Goal: Task Accomplishment & Management: Use online tool/utility

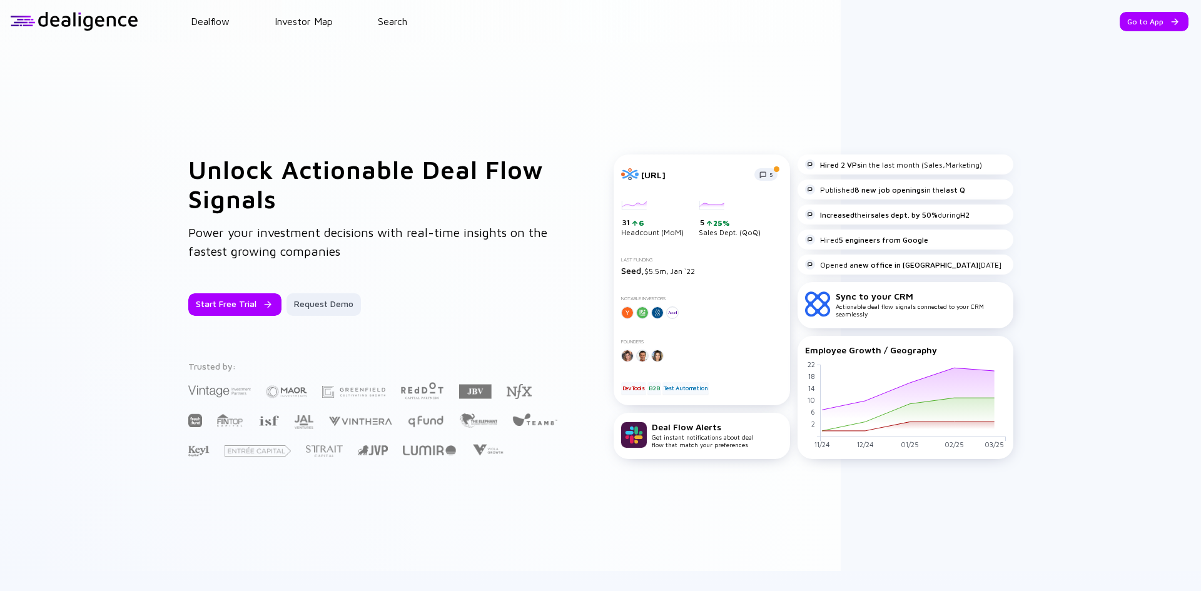
drag, startPoint x: 1111, startPoint y: 21, endPoint x: 1091, endPoint y: 141, distance: 121.7
click at [1089, 175] on div "Dealflow Investor Map Search Go to App Dealflow Investor Map Go to App Unlock A…" at bounding box center [600, 295] width 1201 height 591
click at [1135, 24] on div "Go to App" at bounding box center [1153, 21] width 69 height 19
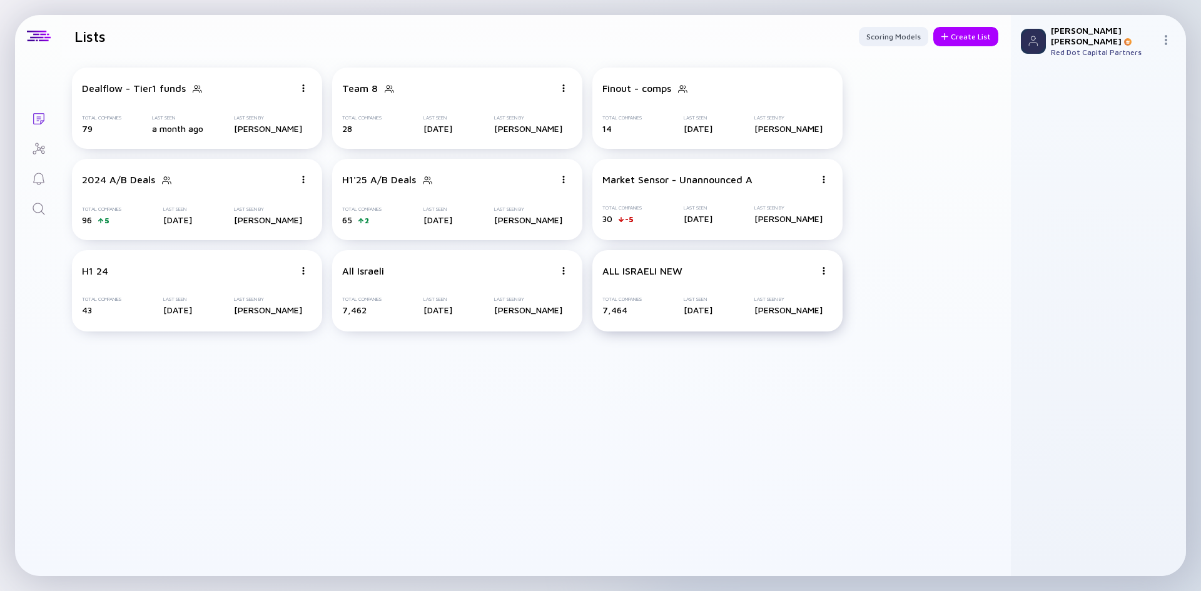
click at [307, 94] on div at bounding box center [304, 88] width 8 height 11
click at [756, 365] on div "Delete List" at bounding box center [779, 367] width 74 height 25
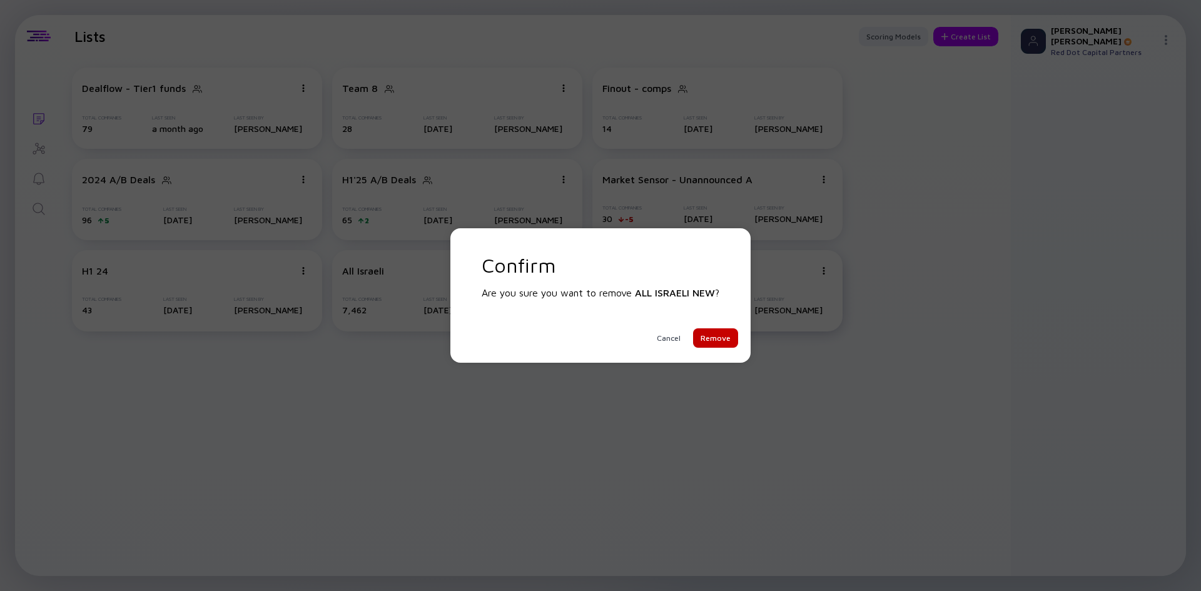
click at [719, 341] on div "Remove" at bounding box center [715, 337] width 45 height 19
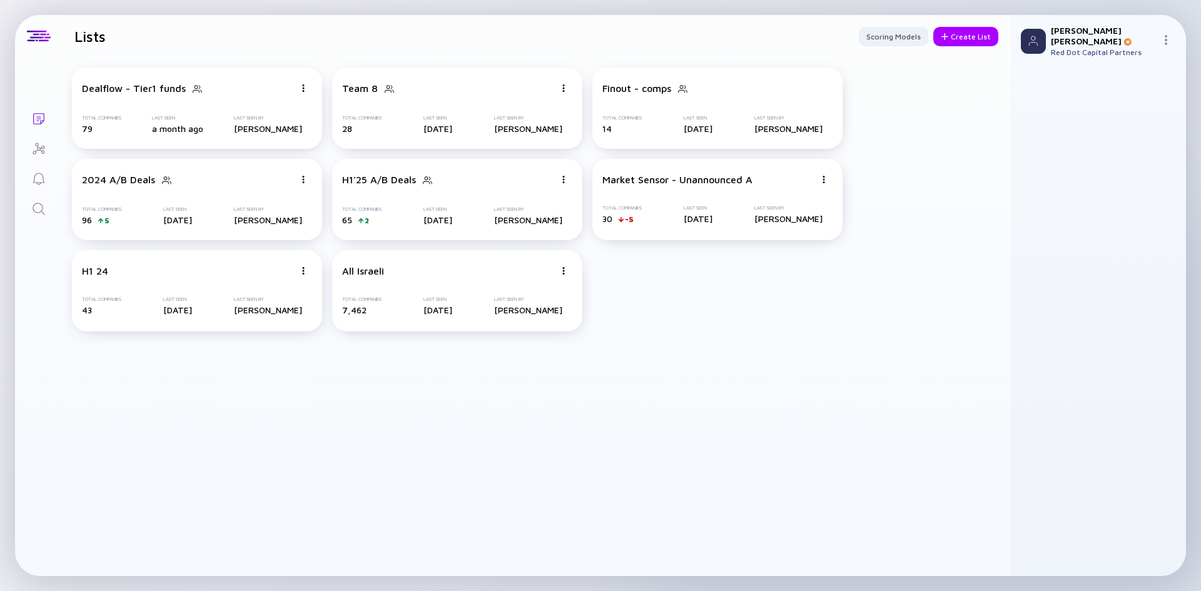
click at [46, 206] on icon "Search" at bounding box center [38, 208] width 15 height 15
click at [39, 118] on icon "Lists" at bounding box center [38, 118] width 11 height 11
click at [977, 36] on div "Create List" at bounding box center [965, 36] width 65 height 19
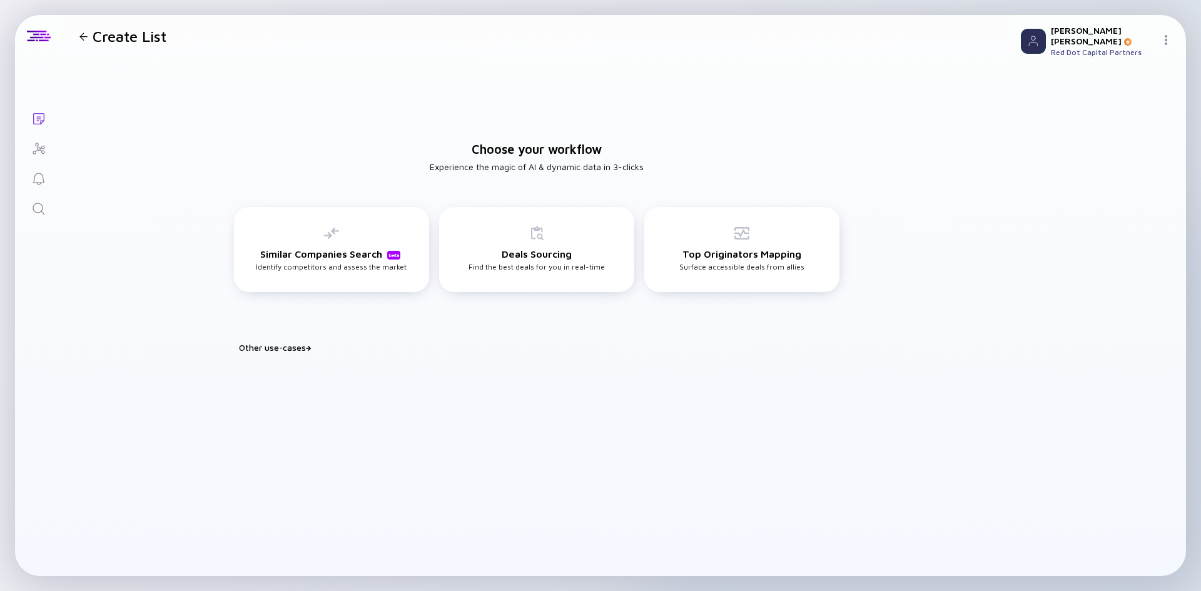
click at [295, 346] on div "Other use-cases" at bounding box center [544, 347] width 610 height 11
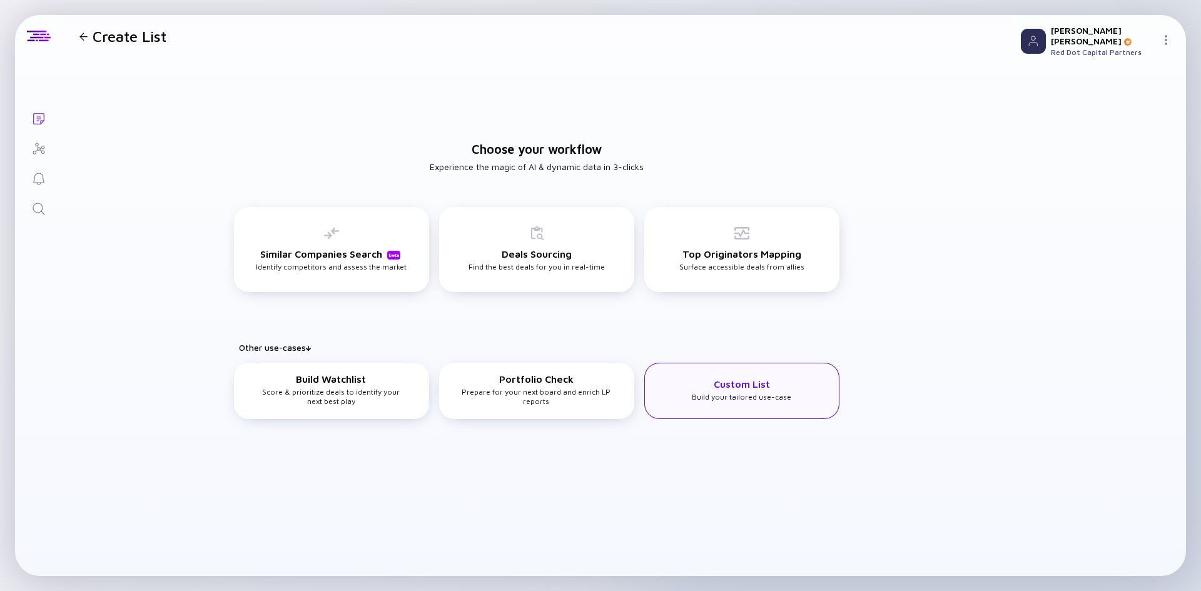
click at [775, 387] on div "Custom List Build your tailored use-case" at bounding box center [741, 389] width 99 height 23
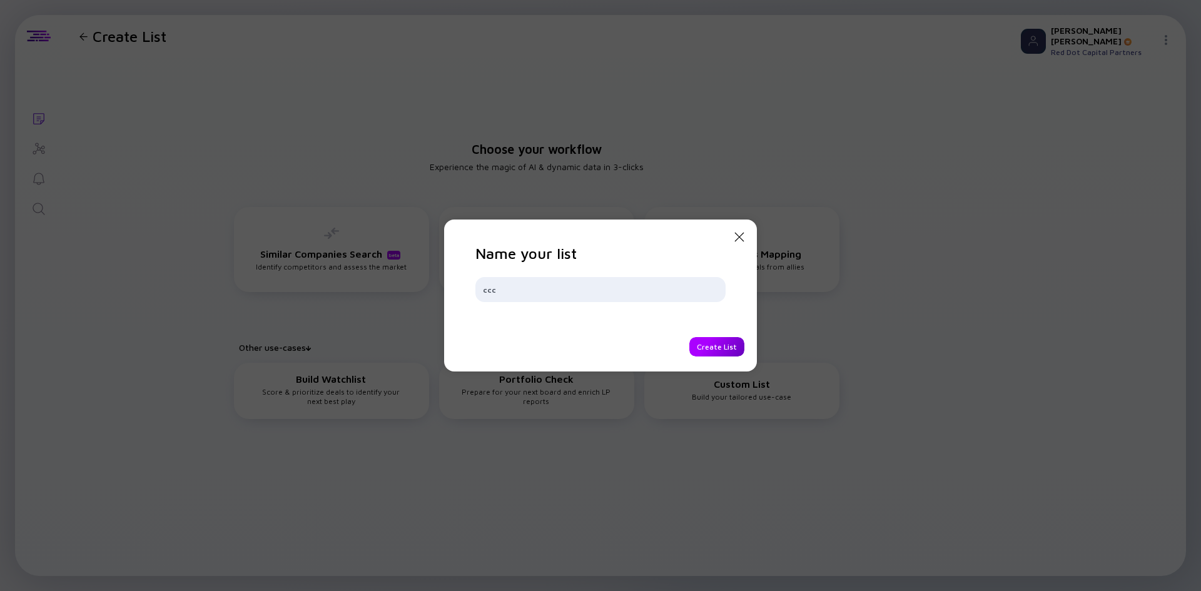
type input "ccc"
click at [719, 346] on div "Create List" at bounding box center [716, 346] width 55 height 19
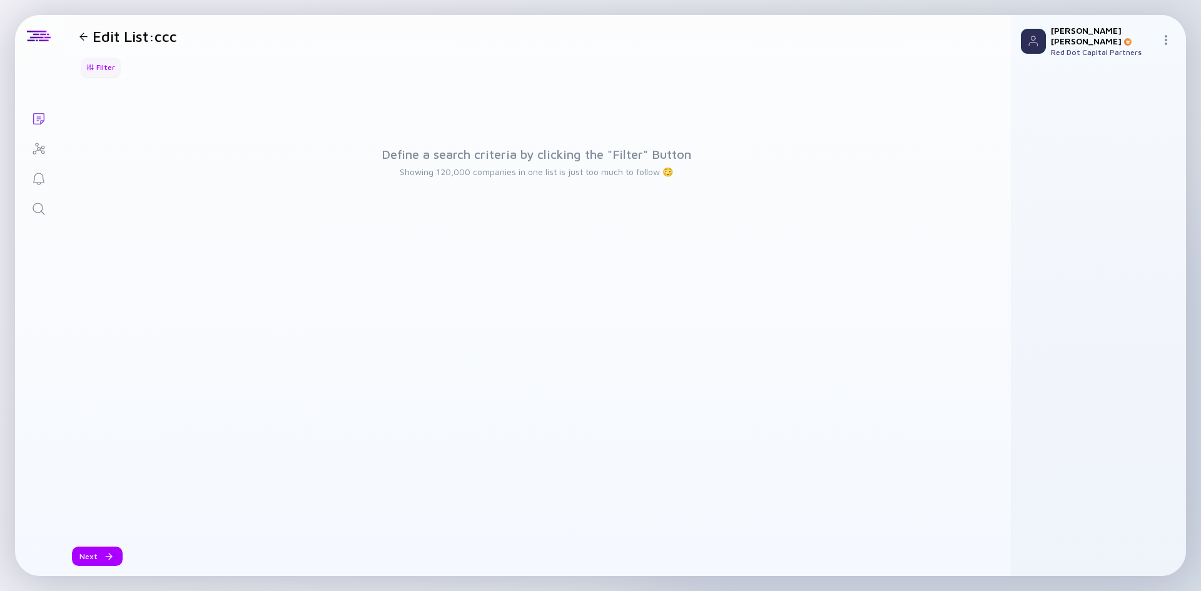
click at [107, 61] on div "Filter" at bounding box center [101, 67] width 44 height 19
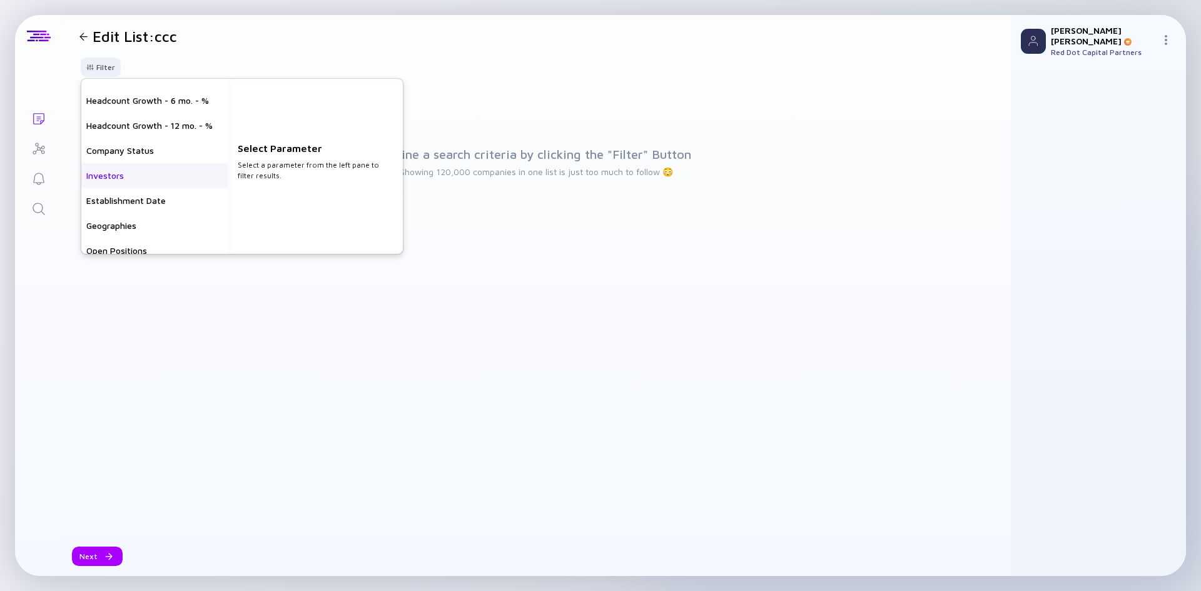
scroll to position [63, 0]
click at [131, 210] on div "Geographies" at bounding box center [154, 203] width 146 height 25
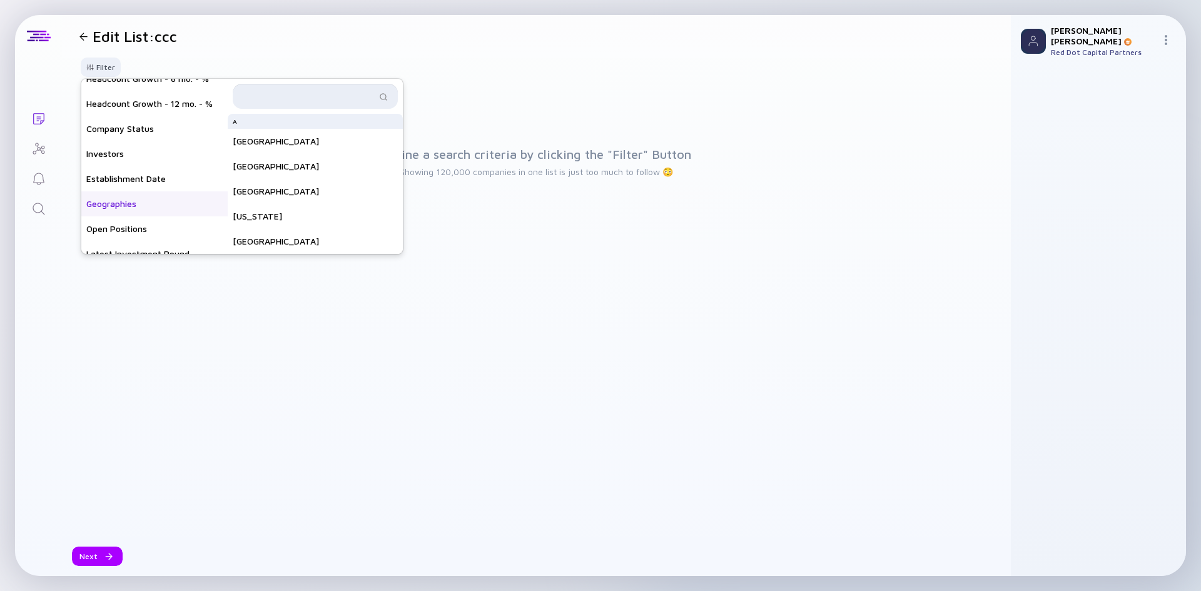
click at [271, 96] on input "text" at bounding box center [308, 96] width 136 height 13
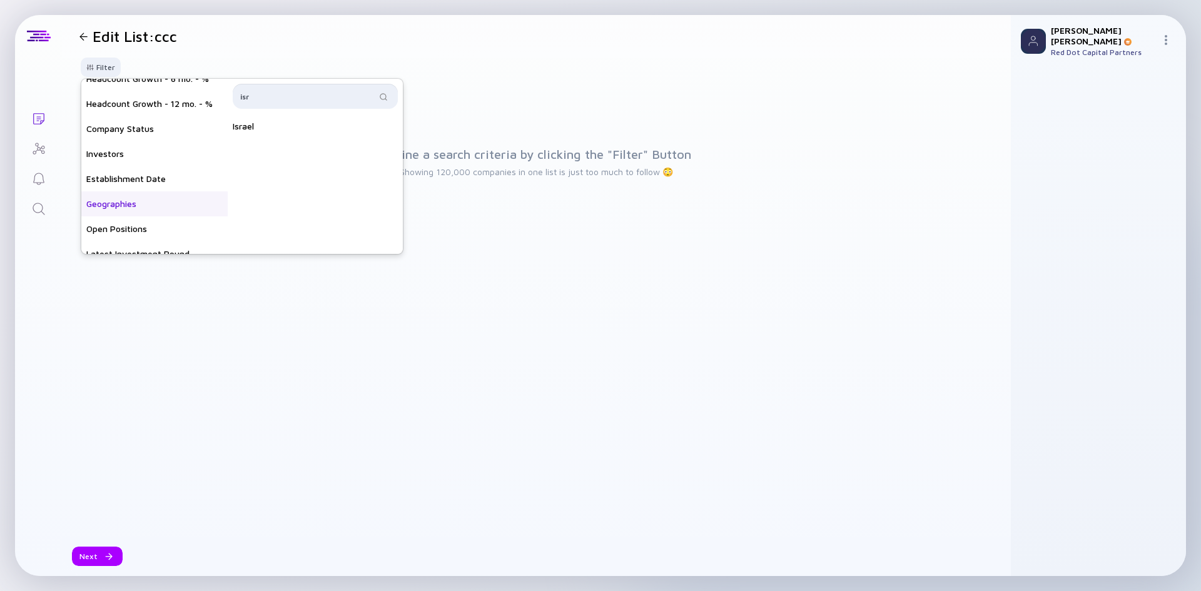
type input "isr"
click at [288, 123] on div "Israel" at bounding box center [315, 126] width 175 height 25
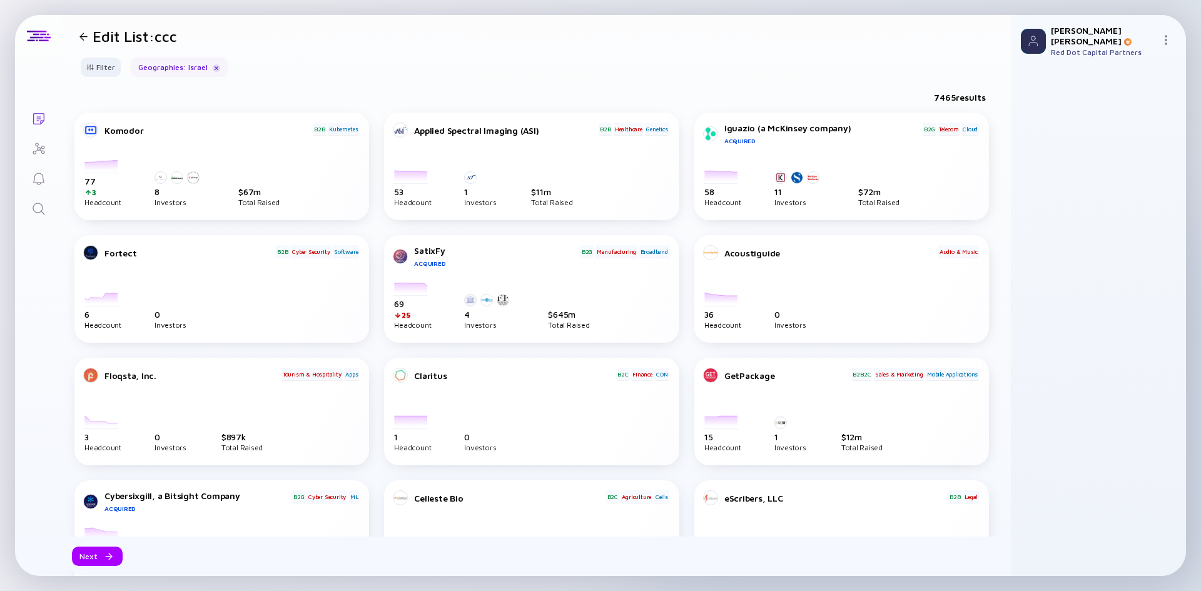
click at [811, 67] on div "Filter Headcount Headcount Growth - 3 mo. - % Headcount Growth - 6 mo. - % Head…" at bounding box center [536, 72] width 949 height 29
click at [807, 128] on div "Iguazio (a McKinsey company)" at bounding box center [822, 128] width 197 height 11
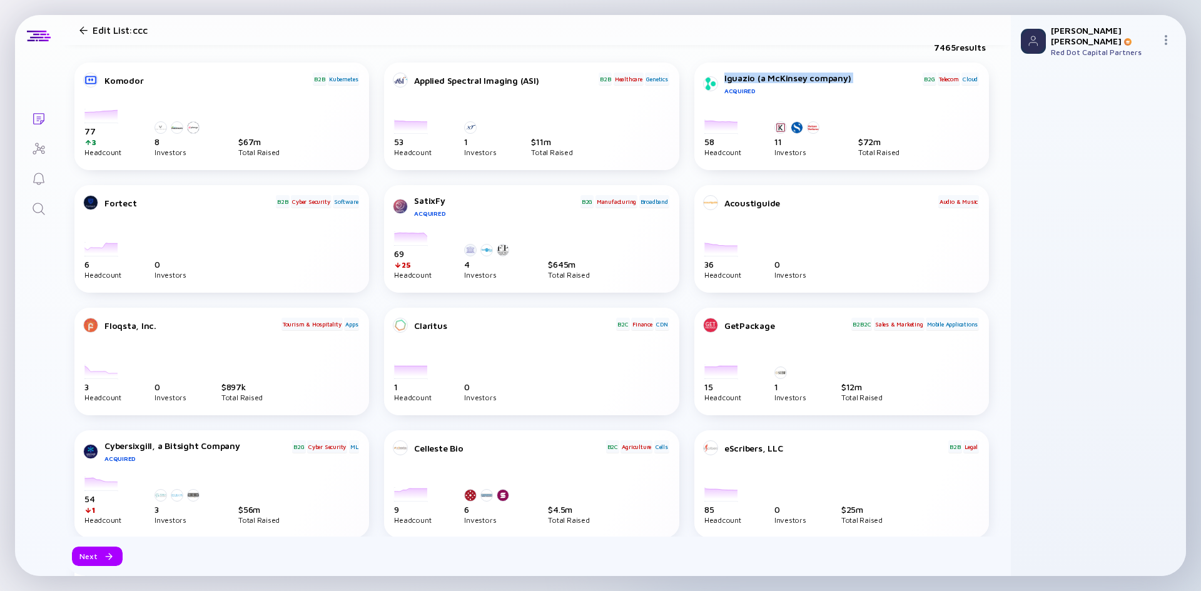
scroll to position [0, 0]
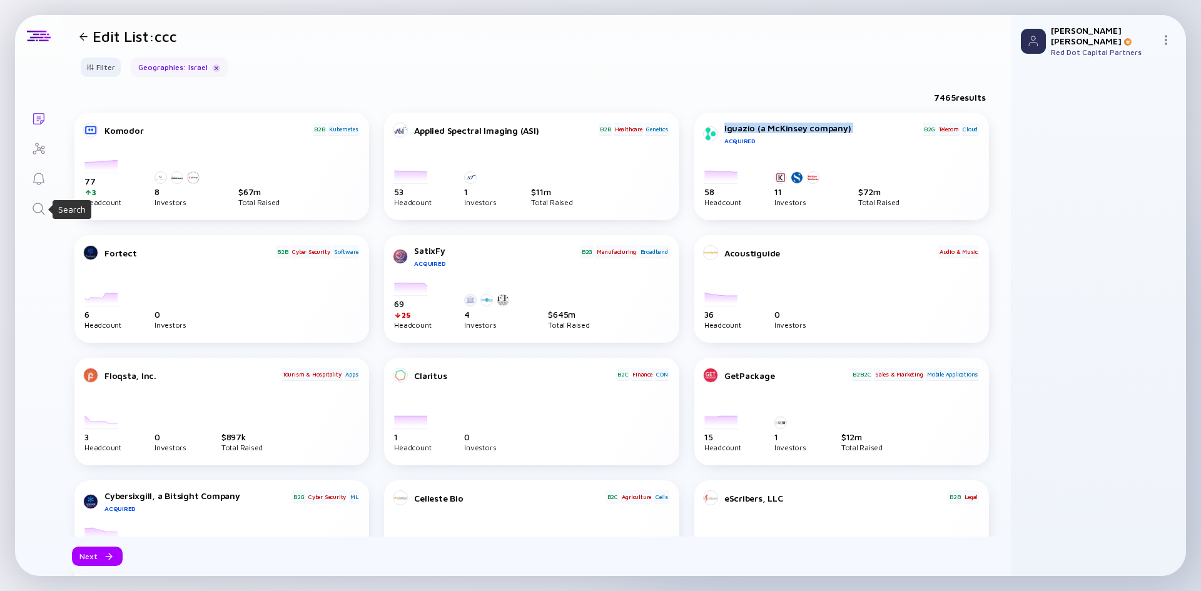
click at [39, 207] on icon "Search" at bounding box center [38, 208] width 15 height 15
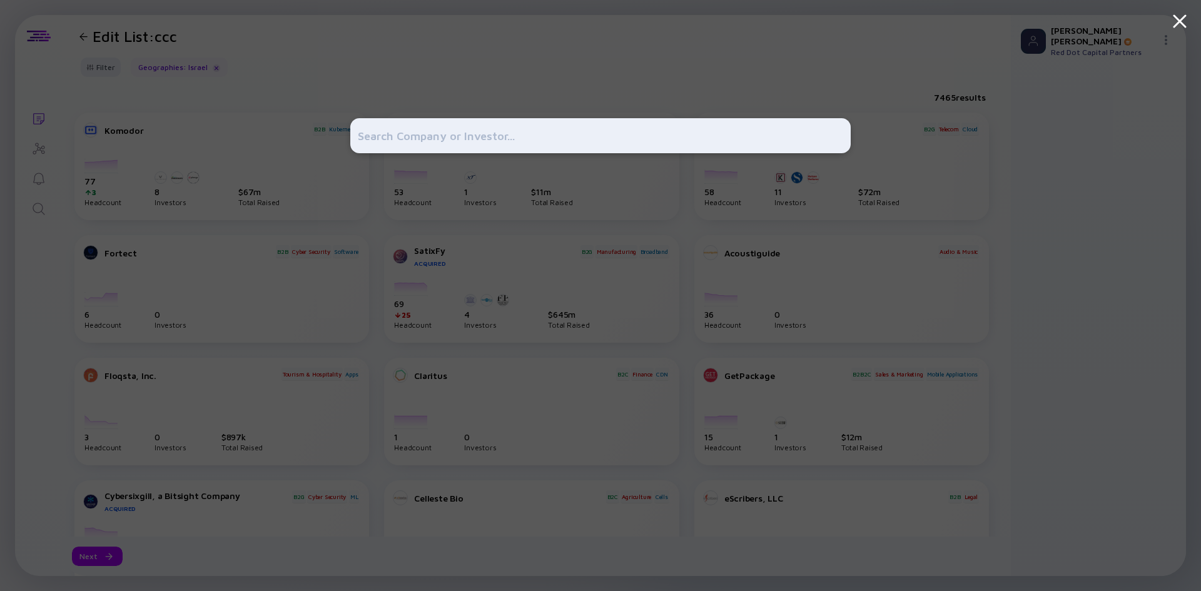
type input "c"
type input "g"
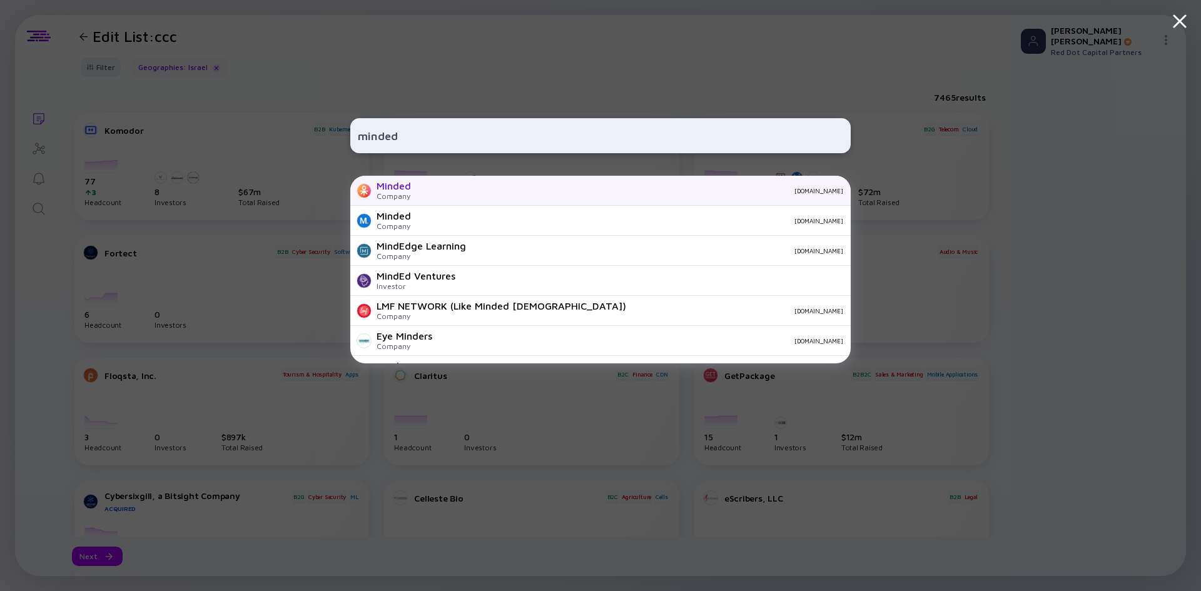
type input "minded"
click at [430, 199] on div "Minded Company [DOMAIN_NAME]" at bounding box center [600, 191] width 500 height 30
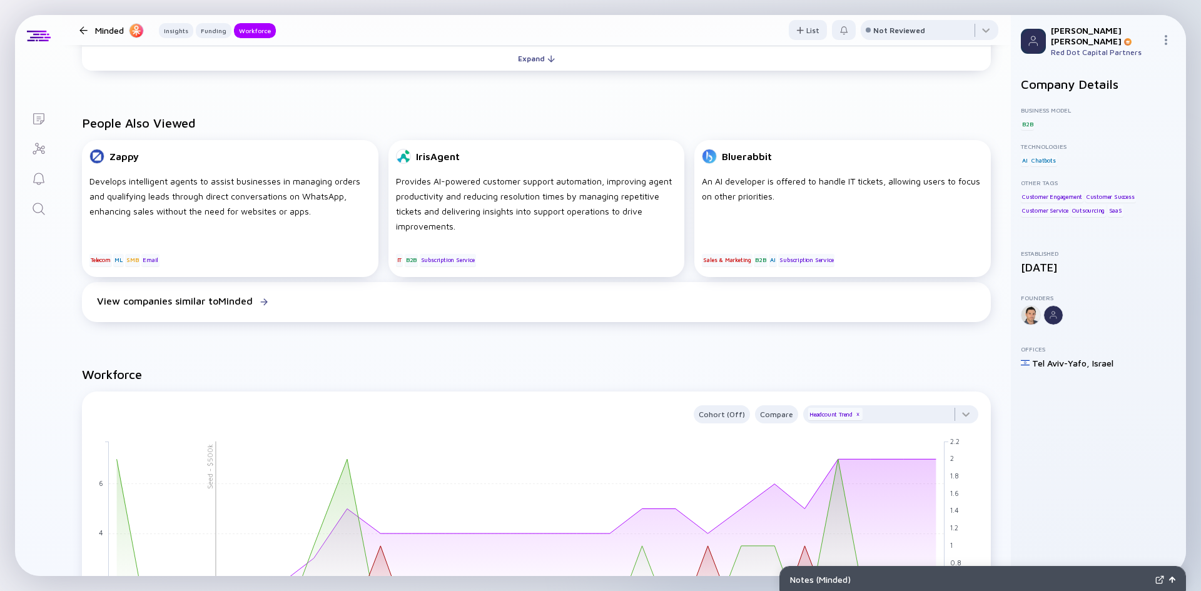
scroll to position [750, 0]
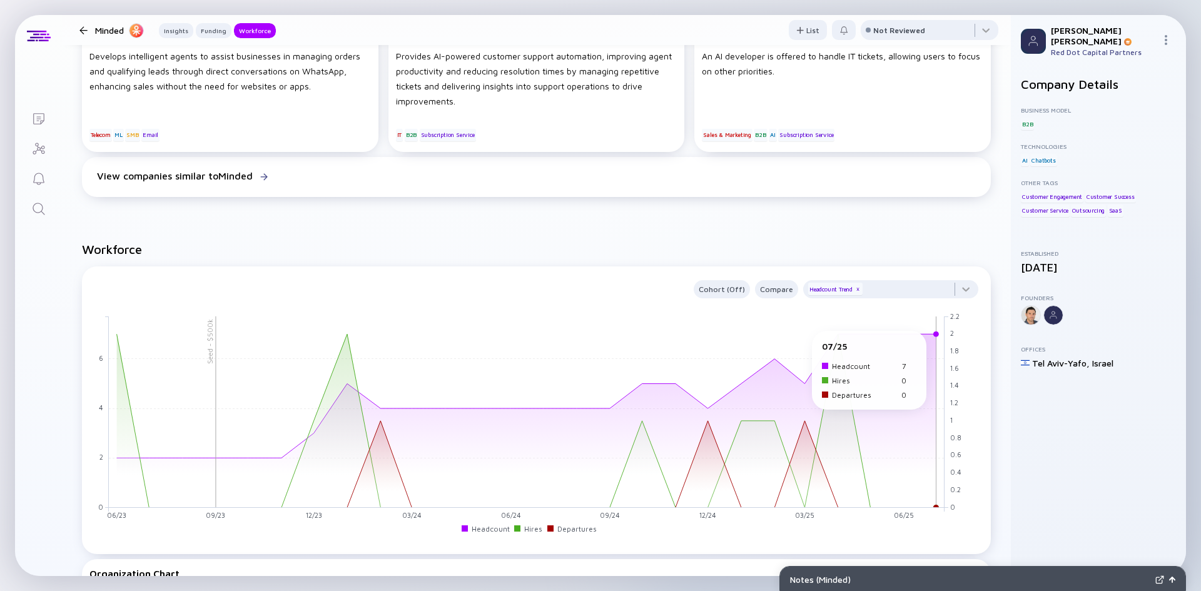
click at [930, 336] on rect at bounding box center [527, 411] width 836 height 191
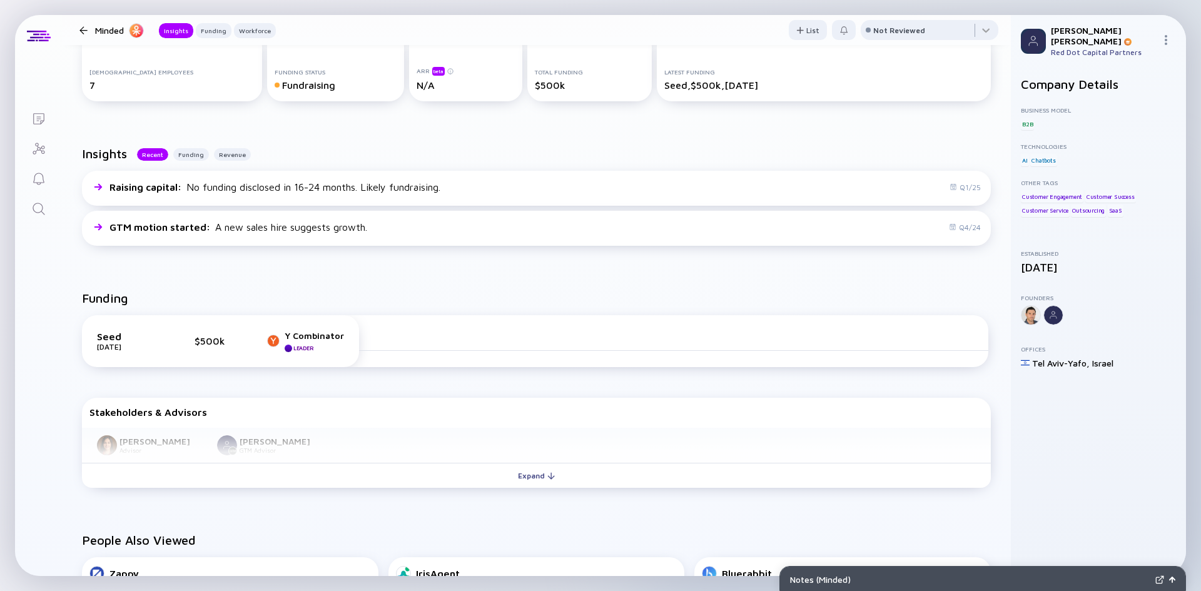
scroll to position [188, 0]
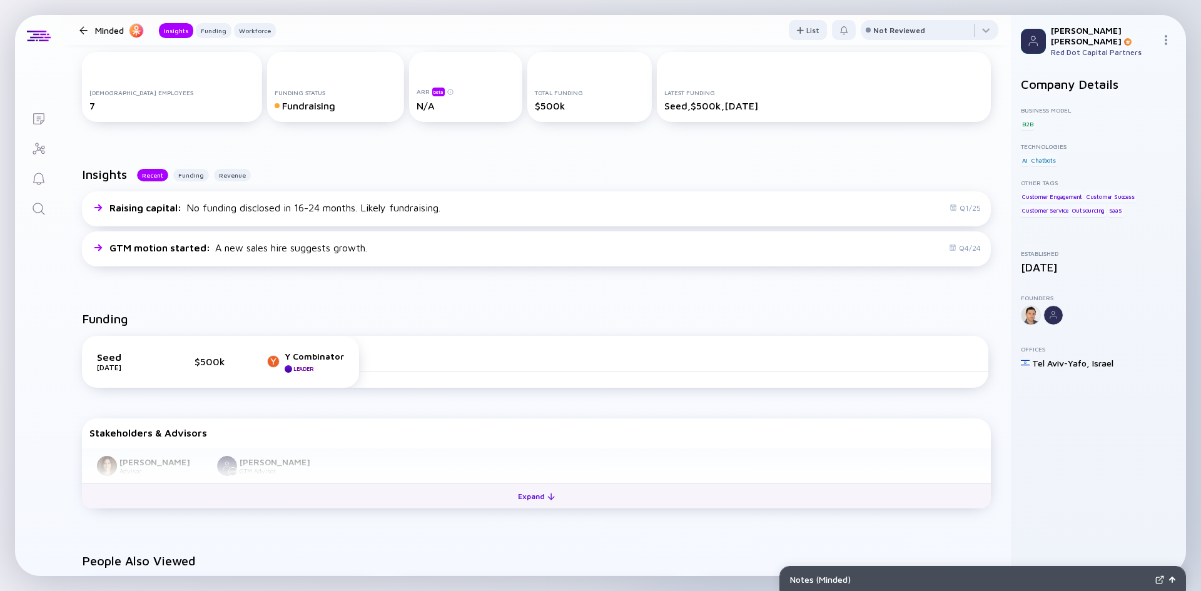
click at [543, 490] on div "Expand" at bounding box center [536, 496] width 52 height 19
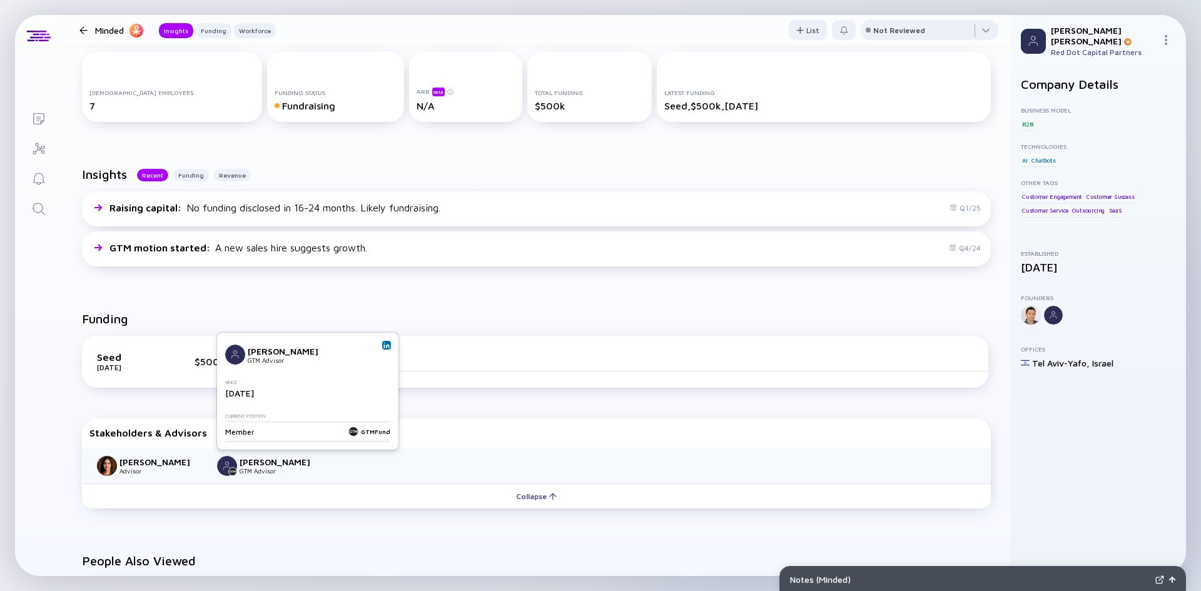
click at [385, 346] on img at bounding box center [386, 345] width 6 height 6
